Goal: Task Accomplishment & Management: Use online tool/utility

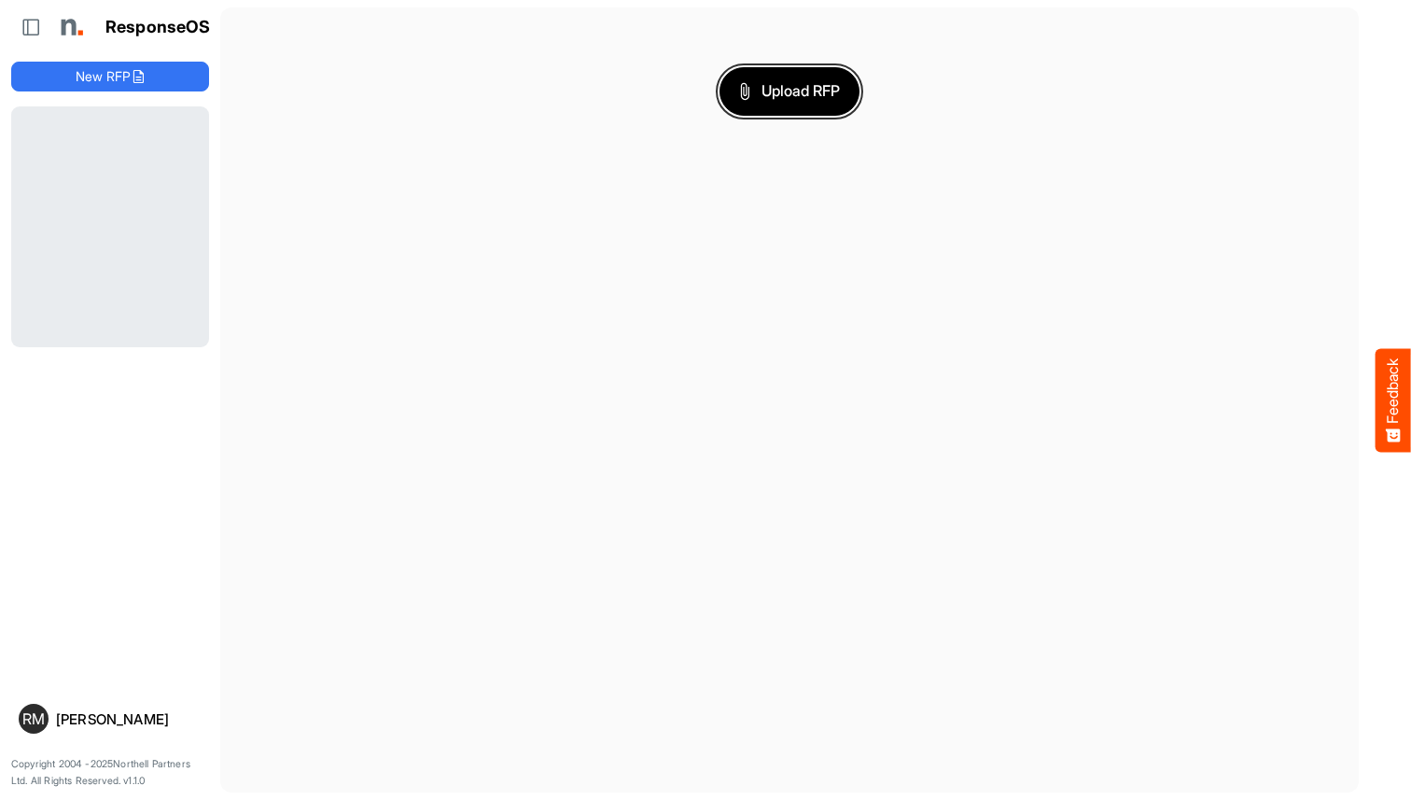
click at [790, 91] on span "Upload RFP" at bounding box center [789, 91] width 101 height 24
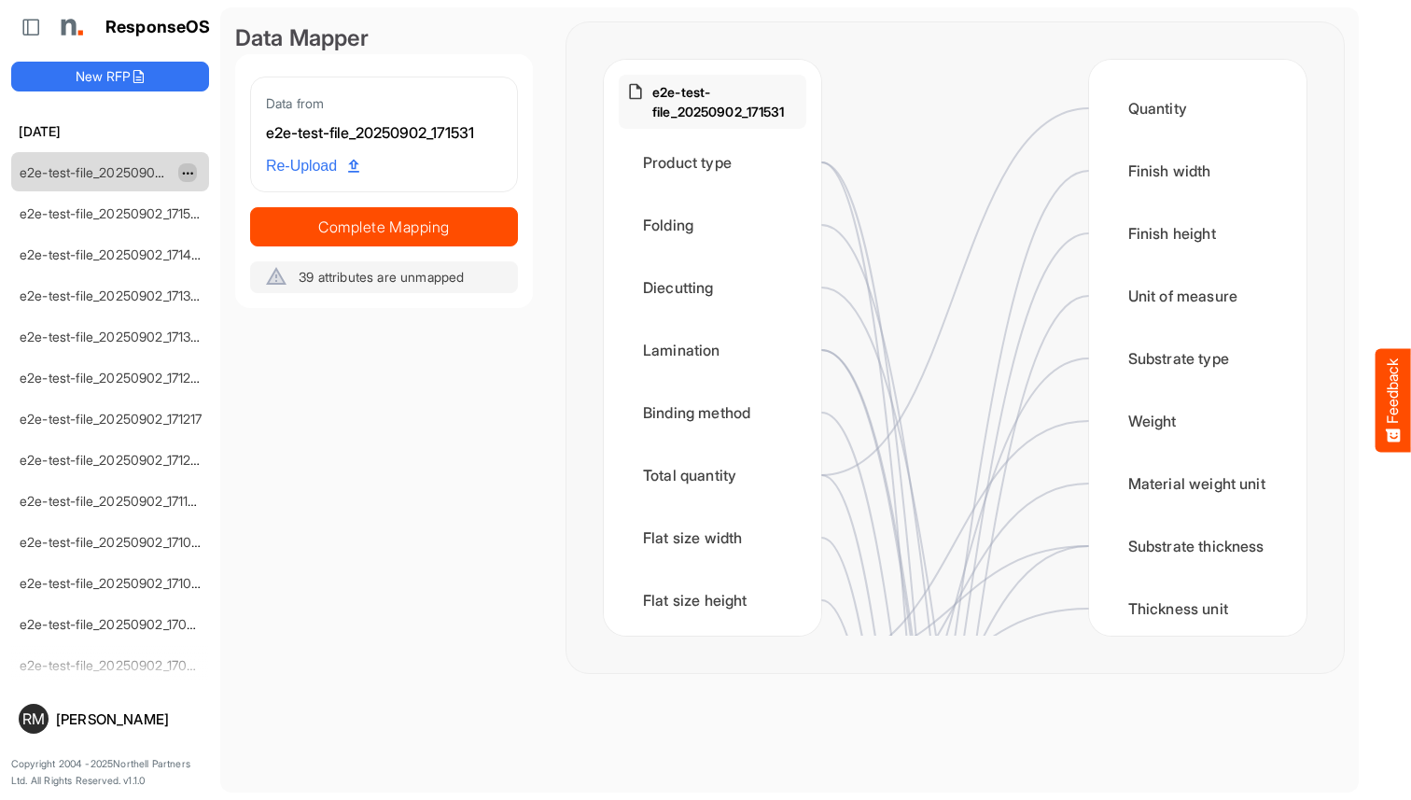
click at [188, 172] on span "dropdownbutton" at bounding box center [185, 173] width 9 height 13
type input "**********"
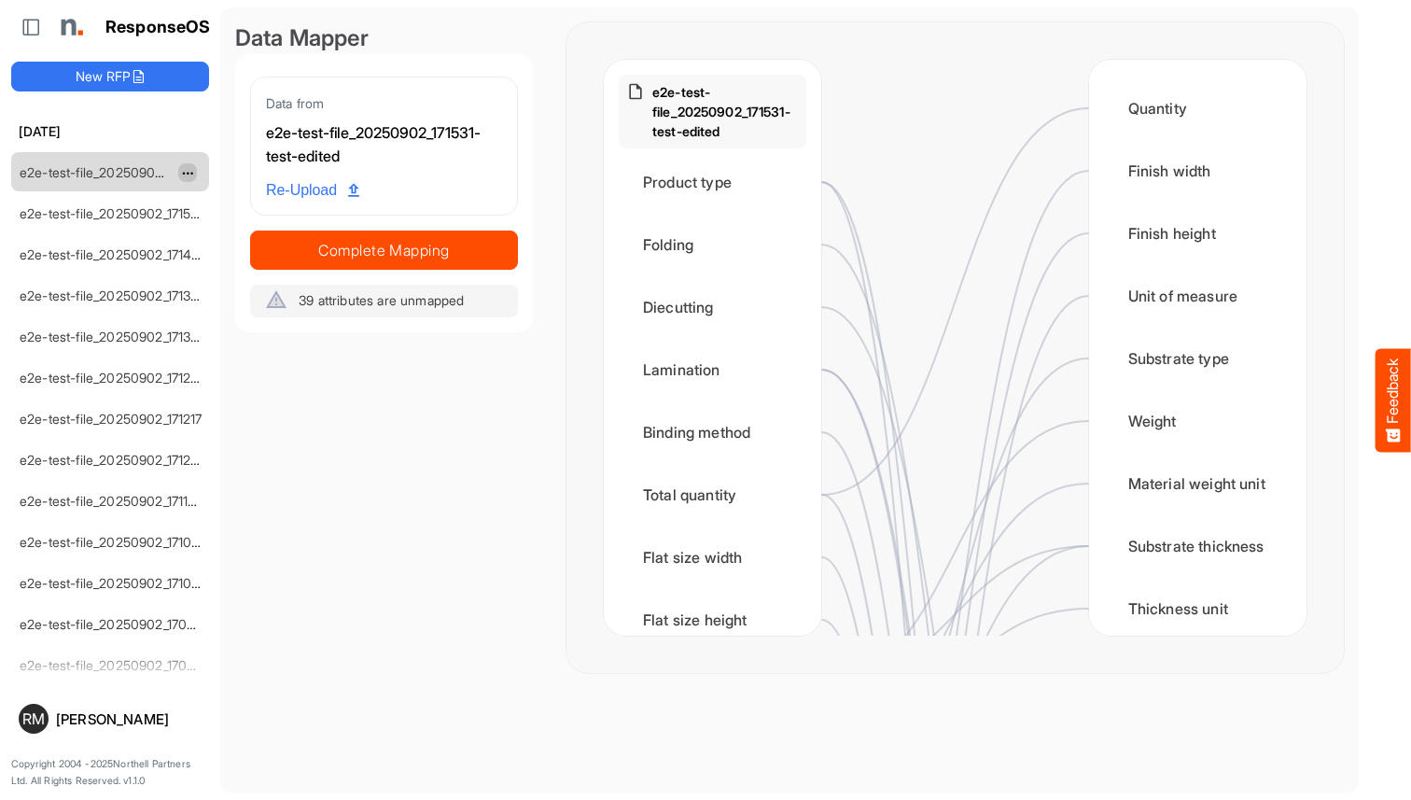
click at [188, 172] on span "dropdownbutton" at bounding box center [185, 173] width 9 height 13
